Goal: Information Seeking & Learning: Check status

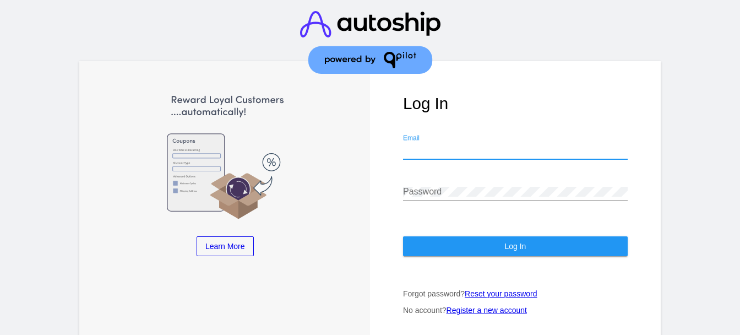
click at [478, 155] on input "Email" at bounding box center [515, 150] width 225 height 10
click at [477, 150] on input "Email" at bounding box center [515, 150] width 225 height 10
click at [469, 126] on div "Log In Email Password Log In Forgot password? Reset your password No account? R…" at bounding box center [515, 199] width 291 height 277
click at [465, 155] on input "Email" at bounding box center [515, 150] width 225 height 10
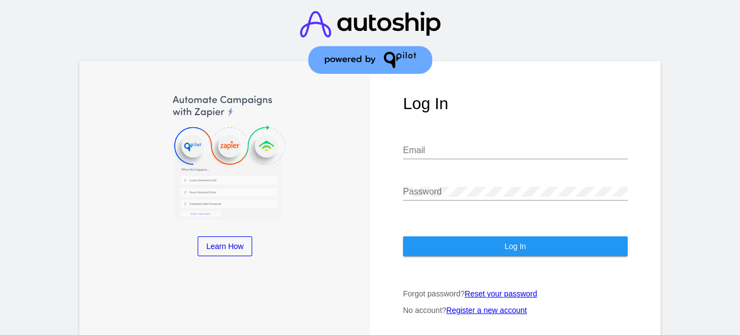
click at [472, 129] on div "Log In Email Password Log In Forgot password? Reset your password No account? R…" at bounding box center [515, 199] width 291 height 277
click at [470, 155] on input "Email" at bounding box center [515, 150] width 225 height 10
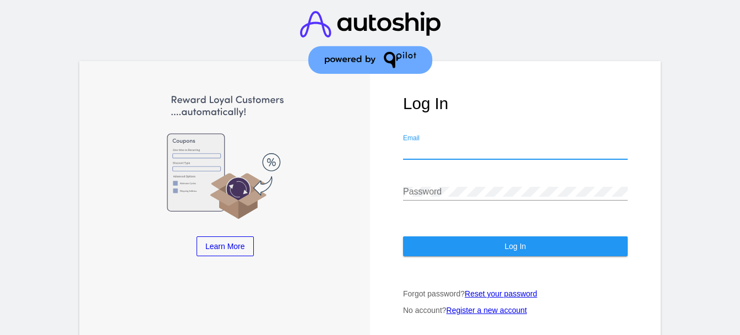
click at [514, 159] on div "Email" at bounding box center [515, 146] width 225 height 25
click at [514, 155] on input "Email" at bounding box center [515, 150] width 225 height 10
click at [461, 155] on input "Email" at bounding box center [515, 150] width 225 height 10
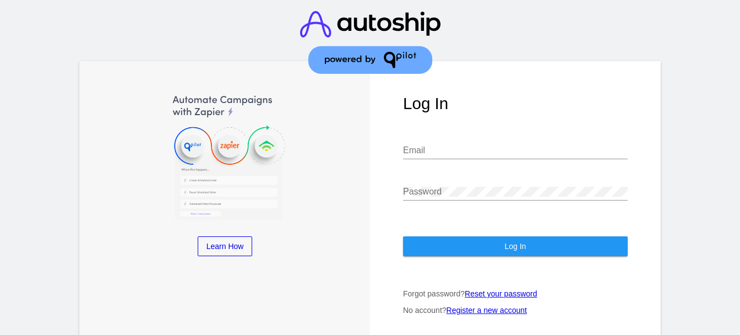
click at [209, 47] on header at bounding box center [370, 43] width 740 height 87
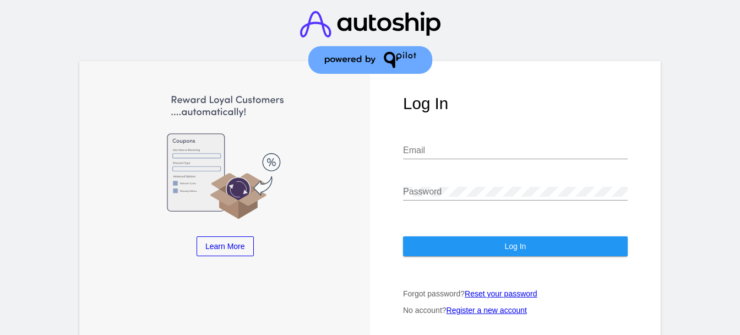
type input "[PERSON_NAME][EMAIL_ADDRESS][DOMAIN_NAME]"
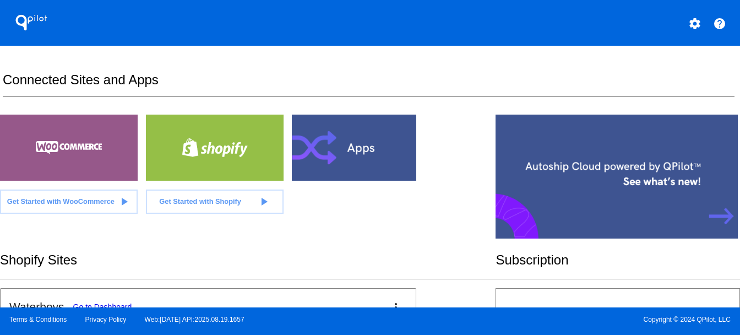
scroll to position [113, 0]
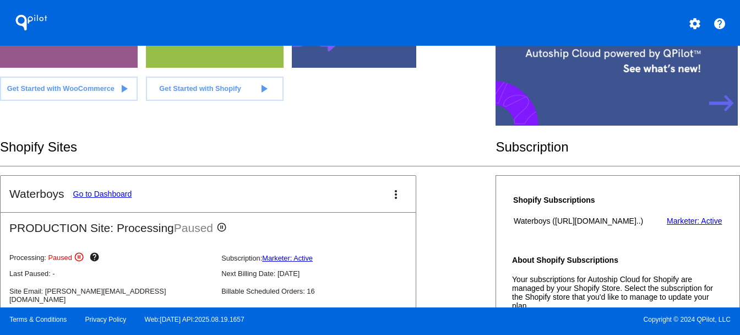
click at [117, 198] on link "Go to Dashboard" at bounding box center [102, 193] width 59 height 9
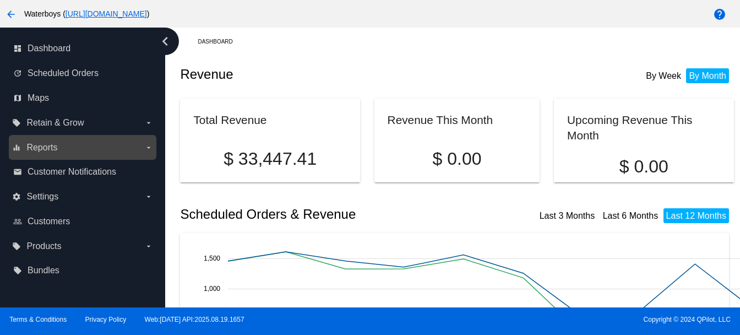
click at [143, 145] on label "equalizer Reports arrow_drop_down" at bounding box center [82, 148] width 140 height 18
click at [0, 0] on input "equalizer Reports arrow_drop_down" at bounding box center [0, 0] width 0 height 0
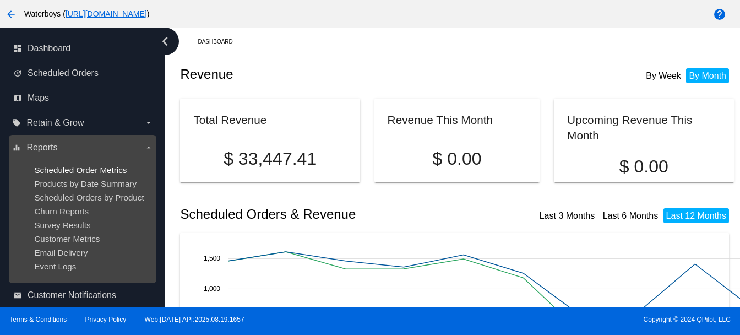
click at [113, 170] on span "Scheduled Order Metrics" at bounding box center [80, 169] width 92 height 9
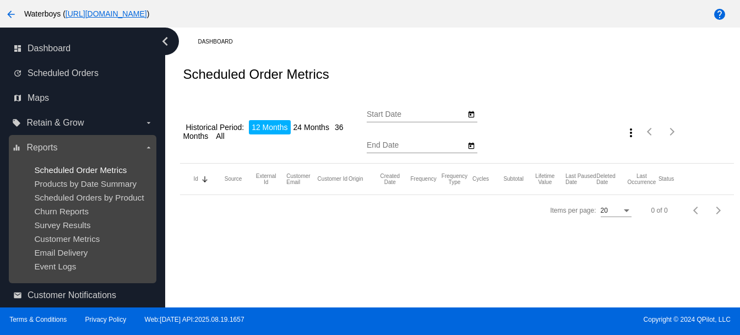
type input "[DATE]"
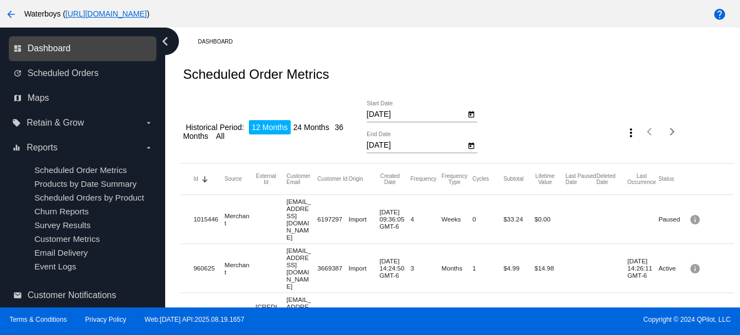
click at [60, 47] on span "Dashboard" at bounding box center [49, 48] width 43 height 10
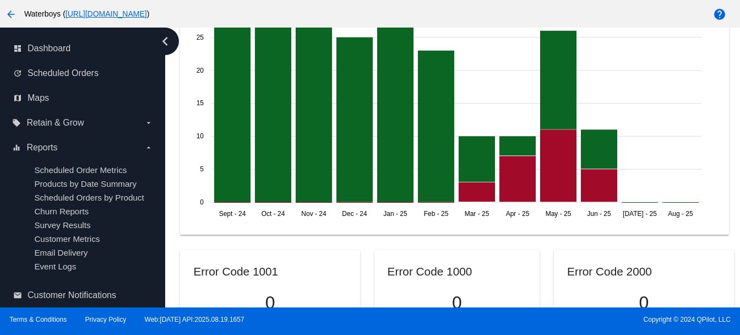
scroll to position [872, 0]
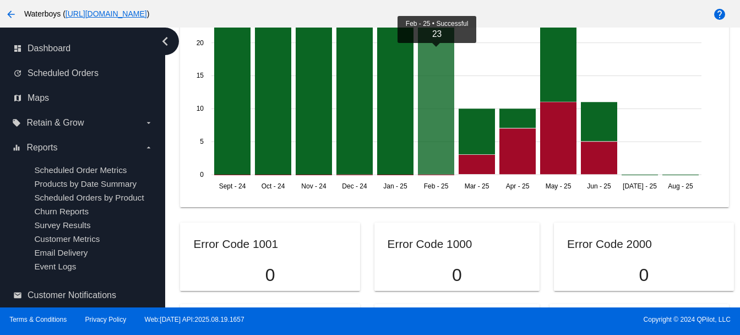
click at [436, 141] on icon at bounding box center [436, 98] width 36 height 151
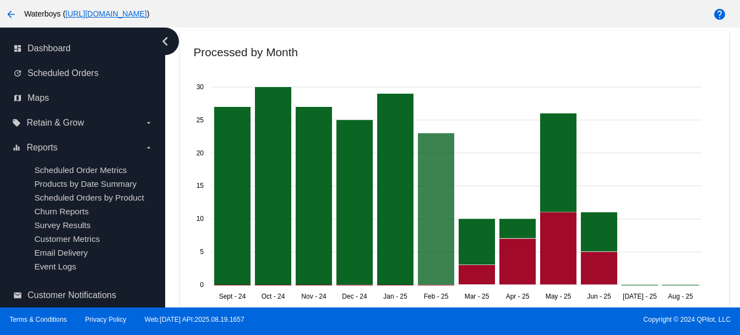
scroll to position [754, 0]
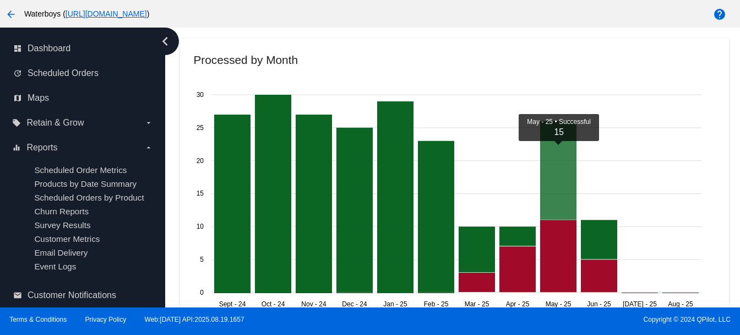
click at [557, 191] on icon at bounding box center [558, 170] width 36 height 99
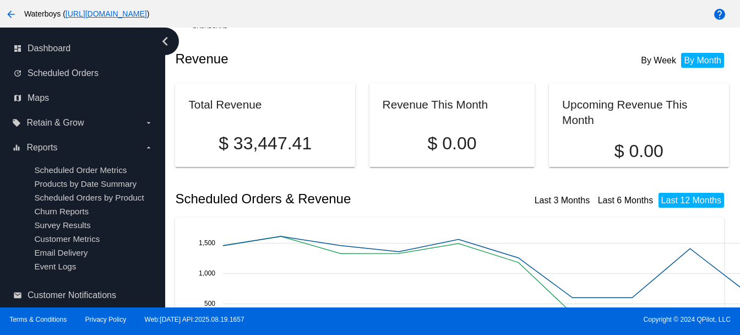
scroll to position [0, 5]
